Goal: Transaction & Acquisition: Purchase product/service

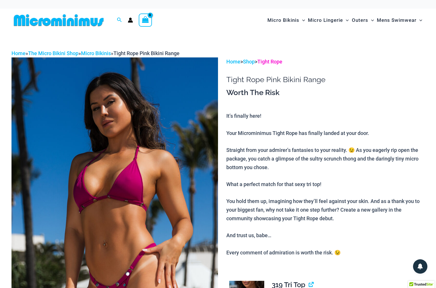
click at [275, 62] on link "Tight Rope" at bounding box center [269, 62] width 25 height 6
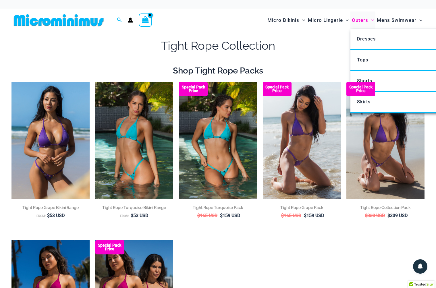
click at [360, 22] on span "Outers" at bounding box center [360, 20] width 16 height 15
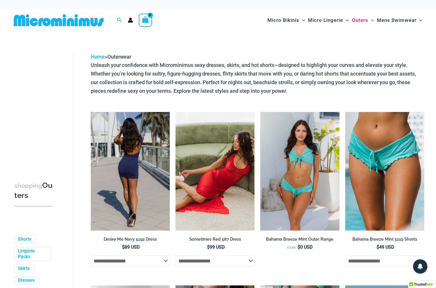
click at [129, 174] on img at bounding box center [130, 171] width 79 height 119
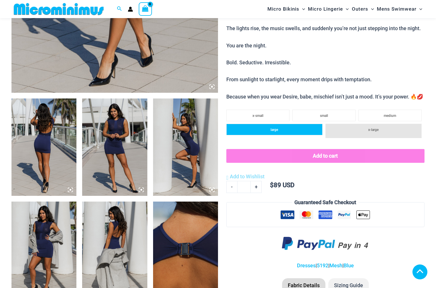
scroll to position [274, 0]
click at [277, 128] on span "large" at bounding box center [273, 130] width 7 height 4
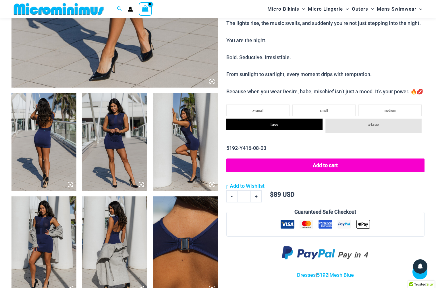
click at [319, 161] on button "Add to cart" at bounding box center [325, 165] width 198 height 14
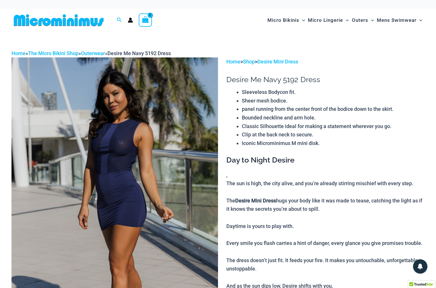
scroll to position [0, 0]
click at [129, 21] on icon "Account icon link" at bounding box center [130, 21] width 5 height 2
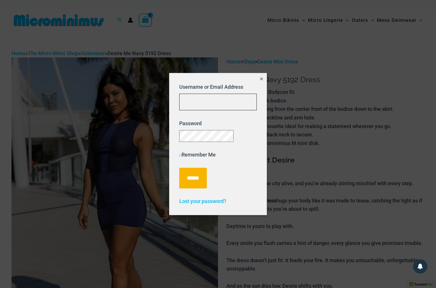
type input "**********"
click at [194, 180] on input "******" at bounding box center [193, 178] width 28 height 21
click at [196, 183] on input "******" at bounding box center [193, 178] width 28 height 21
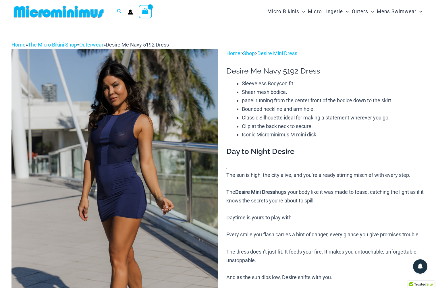
click at [120, 160] on img at bounding box center [114, 204] width 206 height 310
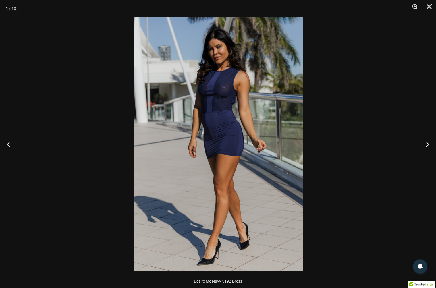
click at [223, 96] on img at bounding box center [218, 144] width 169 height 254
click at [426, 144] on button "Next" at bounding box center [425, 144] width 22 height 29
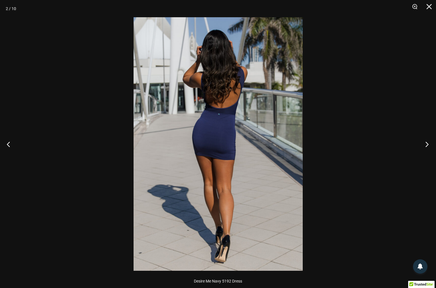
click at [426, 144] on button "Next" at bounding box center [425, 144] width 22 height 29
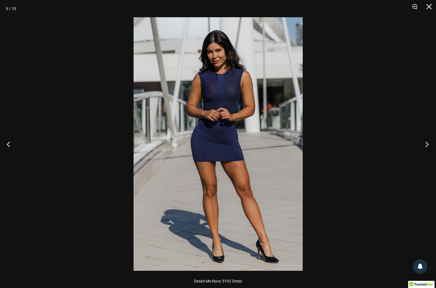
click at [426, 144] on button "Next" at bounding box center [425, 144] width 22 height 29
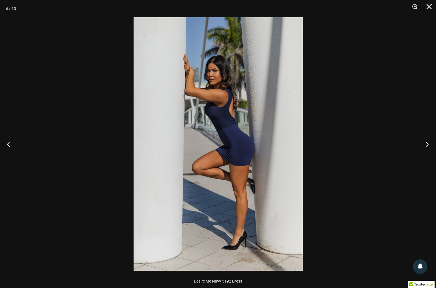
click at [426, 144] on button "Next" at bounding box center [425, 144] width 22 height 29
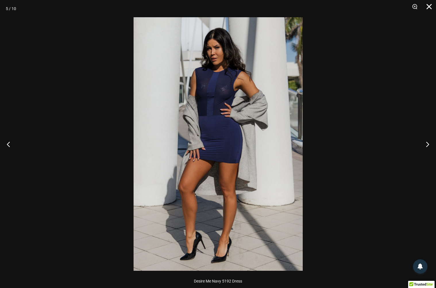
click at [429, 7] on button "Close" at bounding box center [427, 8] width 14 height 17
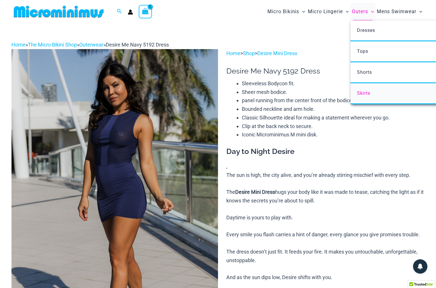
click at [363, 93] on span "Skirts" at bounding box center [363, 92] width 13 height 5
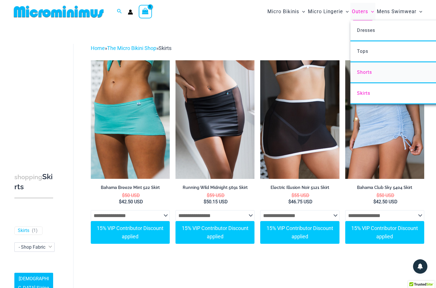
click at [365, 71] on span "Shorts" at bounding box center [364, 71] width 15 height 5
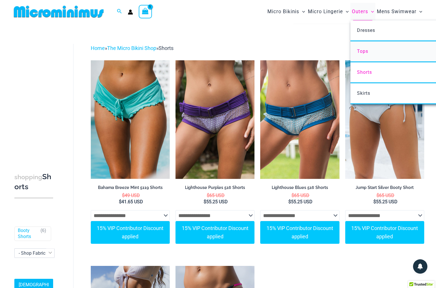
click at [365, 52] on span "Tops" at bounding box center [362, 51] width 11 height 5
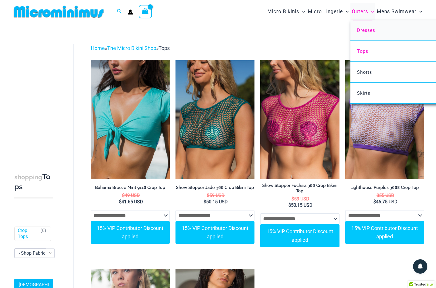
click at [368, 32] on span "Dresses" at bounding box center [366, 30] width 18 height 5
